Goal: Information Seeking & Learning: Get advice/opinions

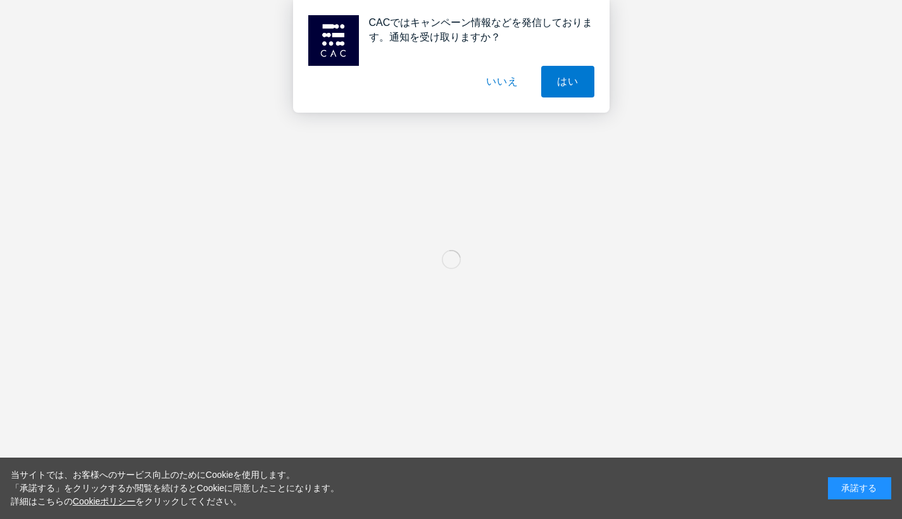
click at [505, 84] on button "いいえ" at bounding box center [502, 82] width 63 height 32
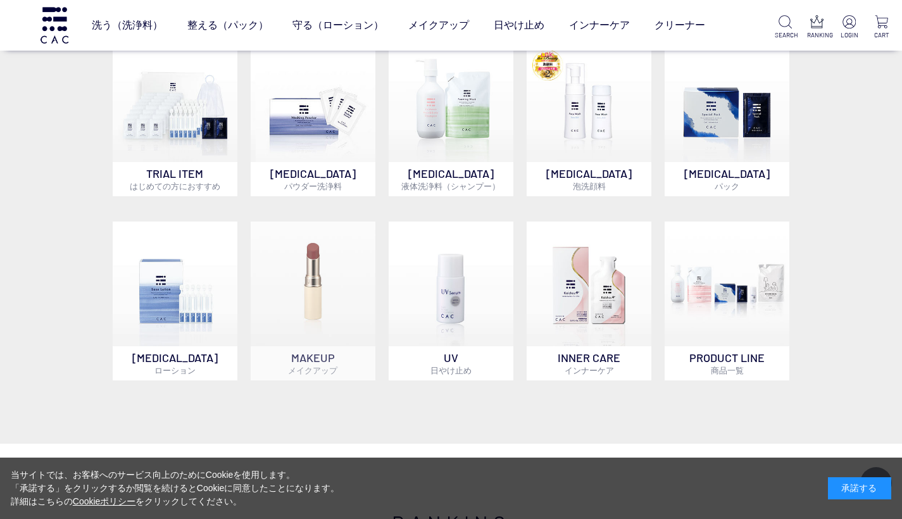
scroll to position [524, 0]
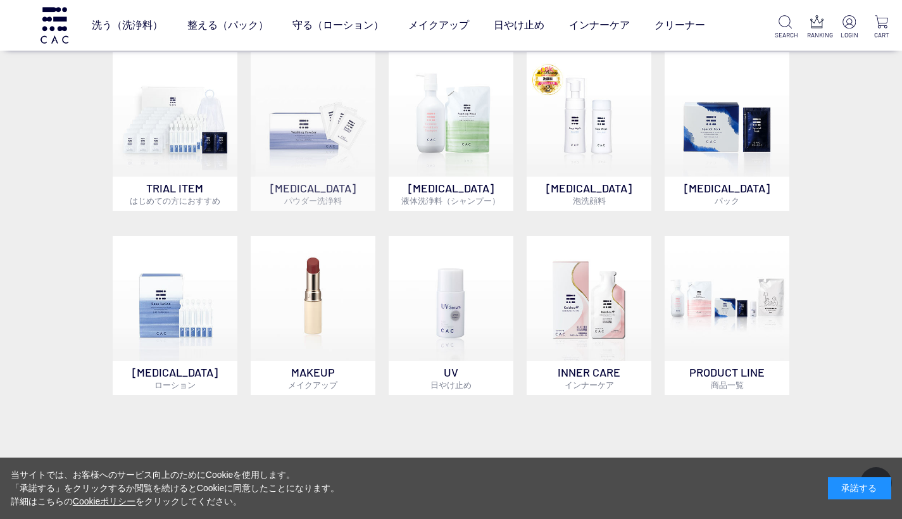
click at [307, 115] on img at bounding box center [313, 114] width 125 height 125
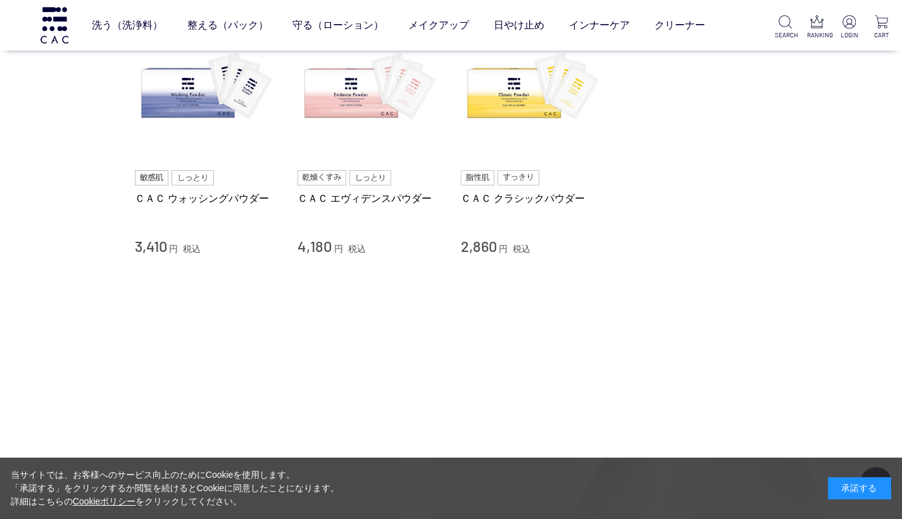
scroll to position [150, 0]
click at [334, 201] on link "ＣＡＣ エヴィデンスパウダー" at bounding box center [370, 199] width 144 height 13
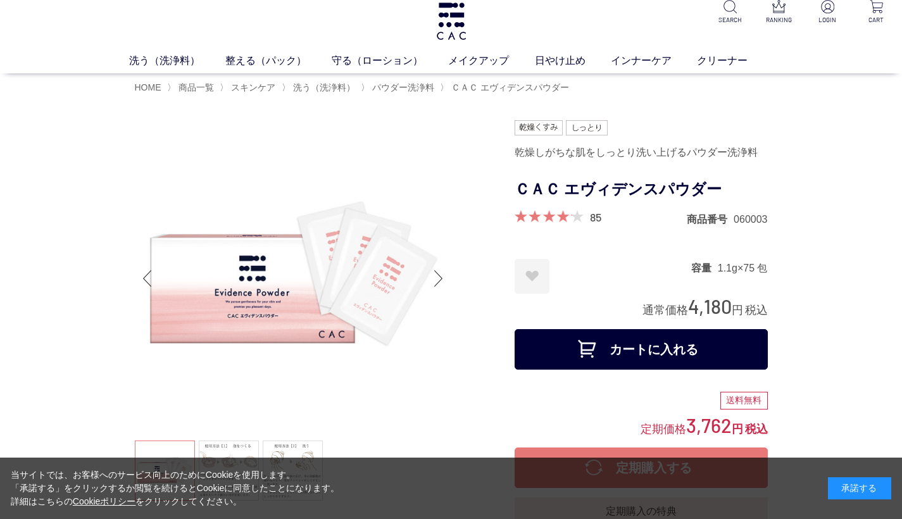
scroll to position [9, 0]
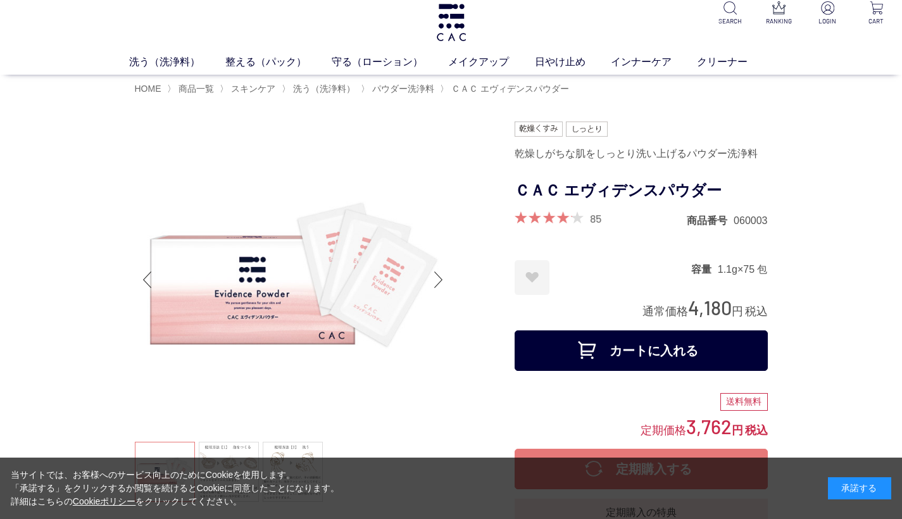
click at [590, 217] on link "85" at bounding box center [595, 219] width 11 height 14
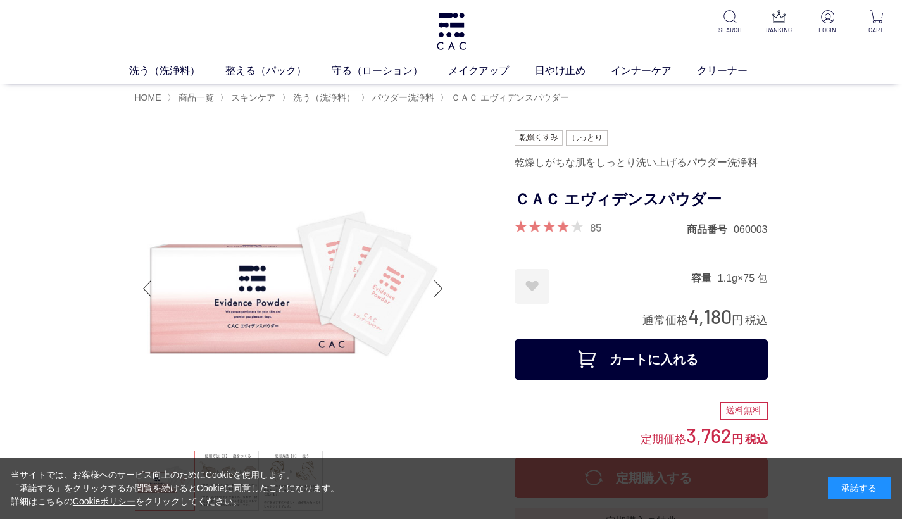
click at [592, 228] on link "85" at bounding box center [595, 227] width 11 height 14
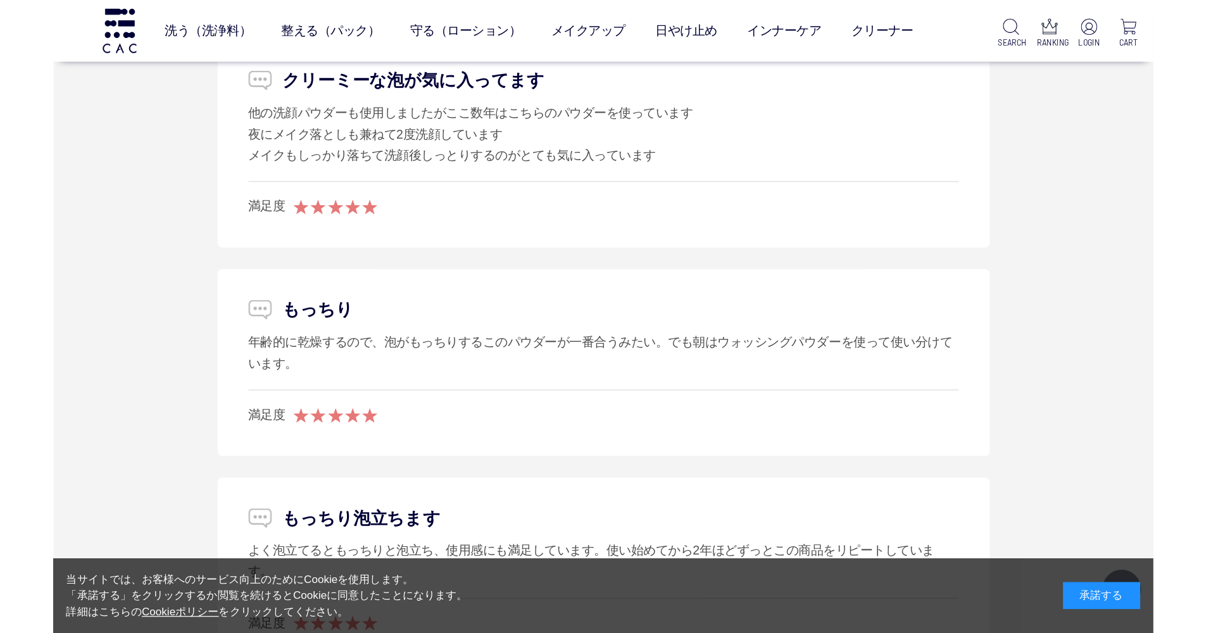
scroll to position [6939, 0]
